Goal: Task Accomplishment & Management: Manage account settings

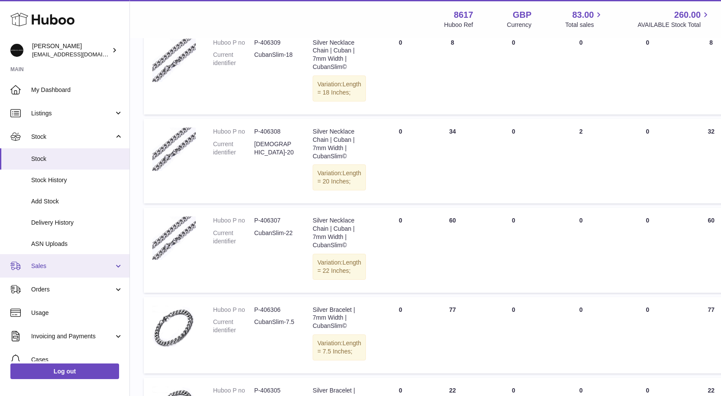
click at [37, 263] on span "Sales" at bounding box center [72, 266] width 83 height 8
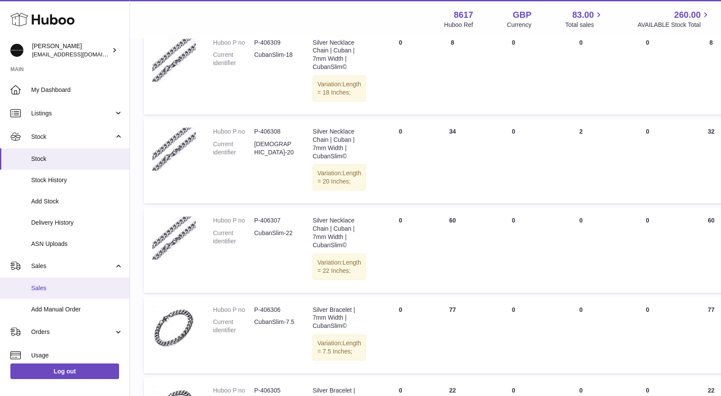
click at [36, 282] on link "Sales" at bounding box center [65, 287] width 130 height 21
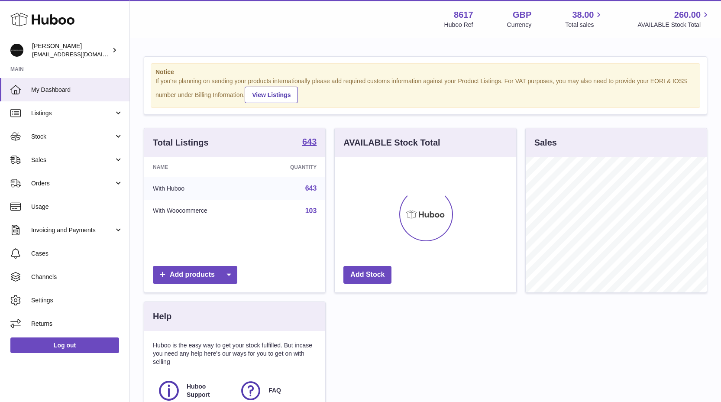
scroll to position [135, 182]
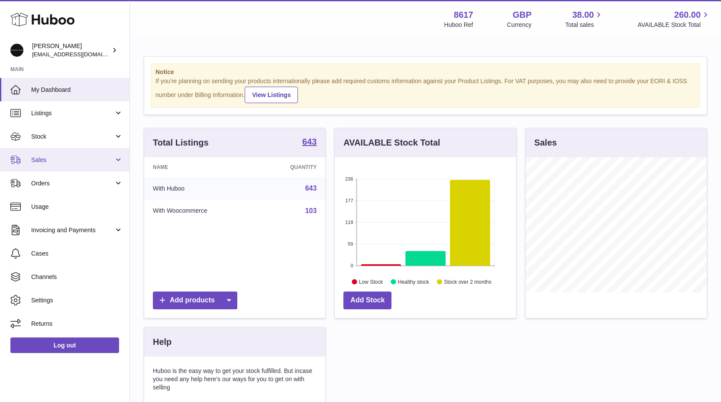
click at [41, 164] on link "Sales" at bounding box center [65, 159] width 130 height 23
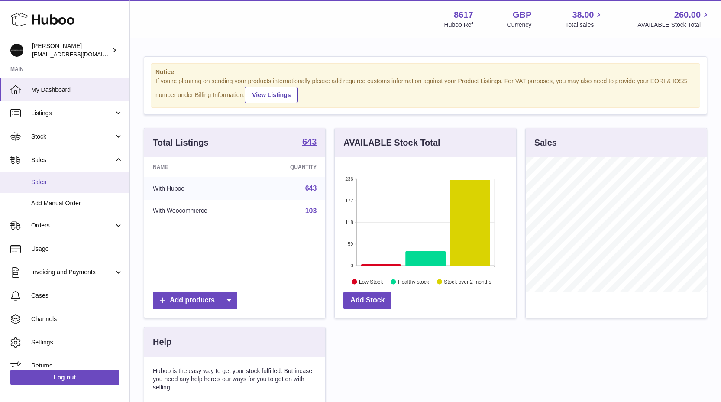
click at [41, 185] on span "Sales" at bounding box center [77, 182] width 92 height 8
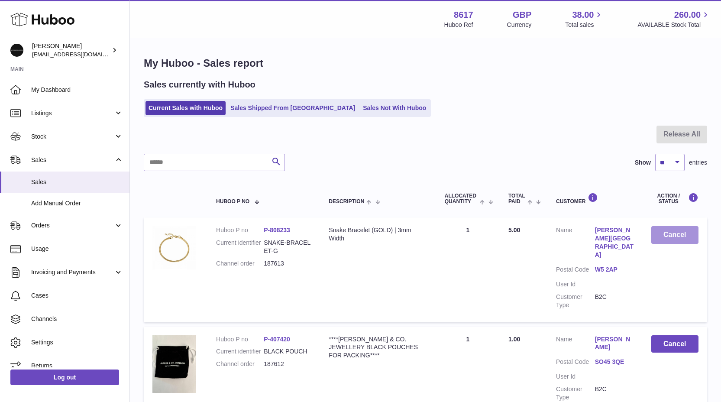
click at [675, 234] on button "Cancel" at bounding box center [676, 235] width 48 height 18
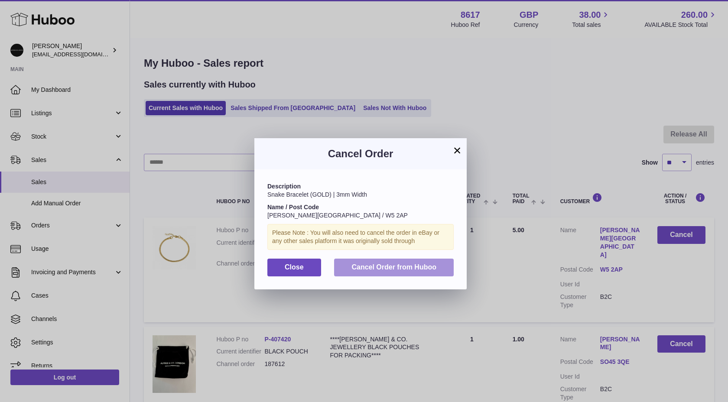
click at [416, 260] on button "Cancel Order from Huboo" at bounding box center [394, 268] width 120 height 18
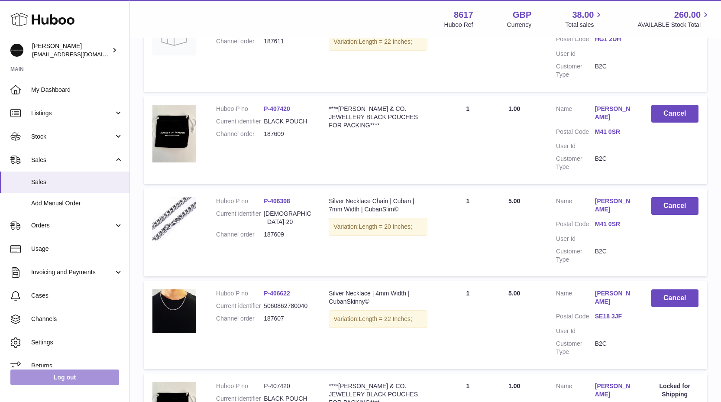
scroll to position [305, 0]
